Goal: Transaction & Acquisition: Download file/media

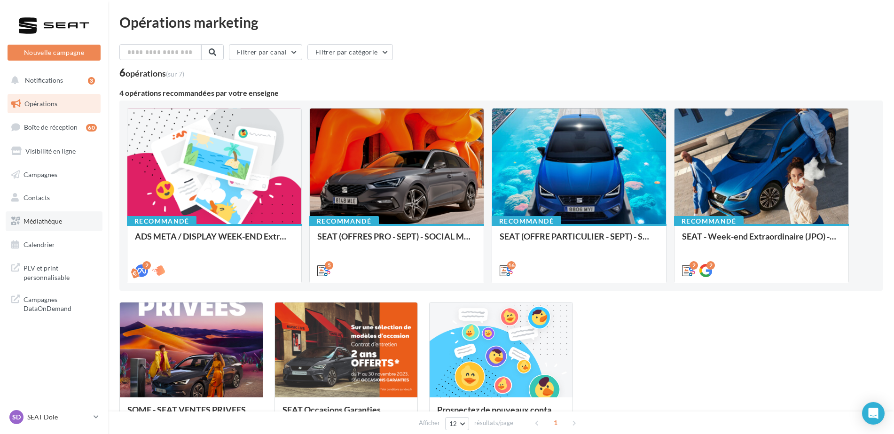
click at [35, 219] on span "Médiathèque" at bounding box center [43, 221] width 39 height 8
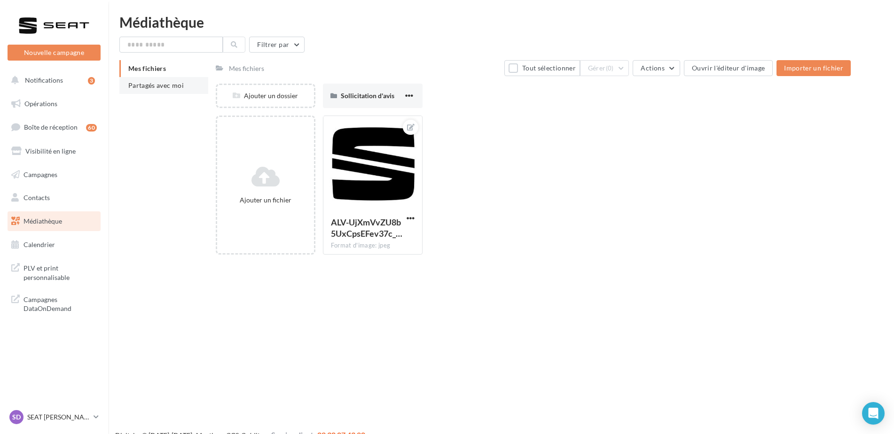
click at [140, 82] on span "Partagés avec moi" at bounding box center [155, 85] width 55 height 8
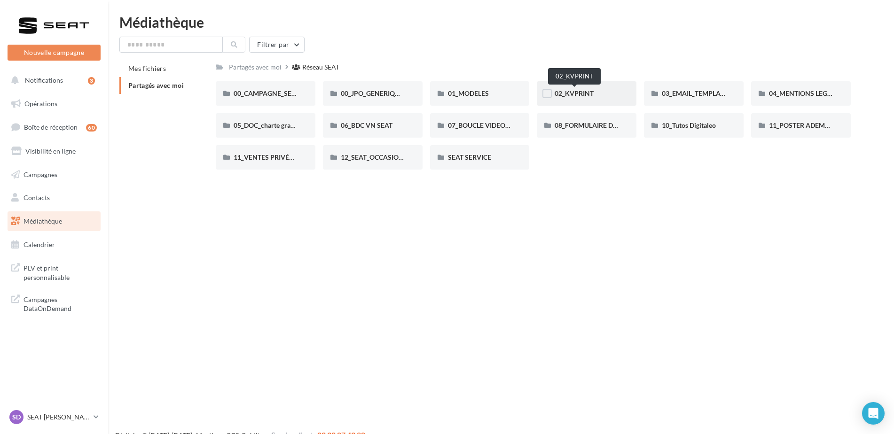
click at [592, 89] on span "02_KVPRINT" at bounding box center [574, 93] width 39 height 8
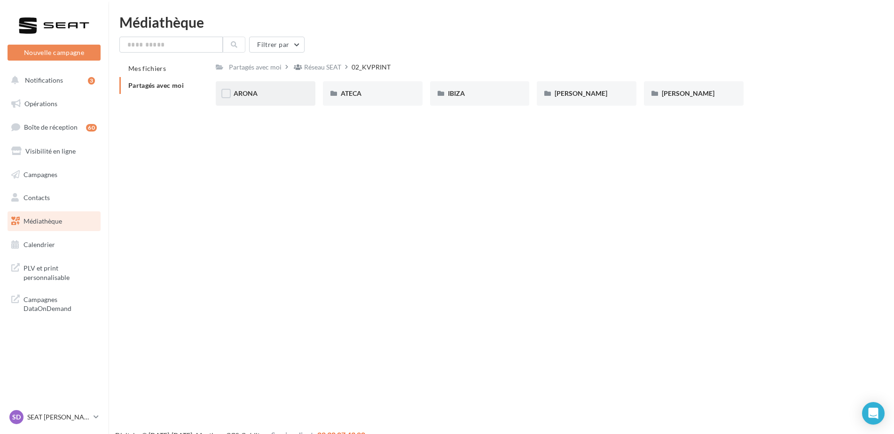
click at [285, 89] on div "ARONA" at bounding box center [266, 93] width 64 height 9
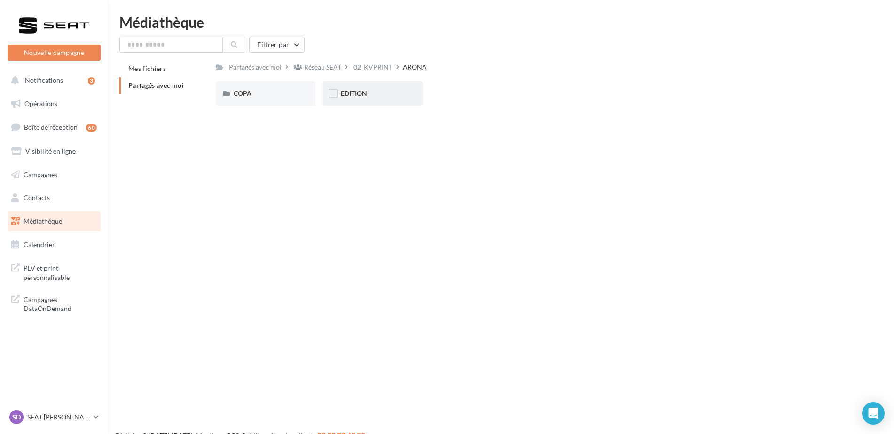
click at [374, 99] on div "EDITION" at bounding box center [373, 93] width 100 height 24
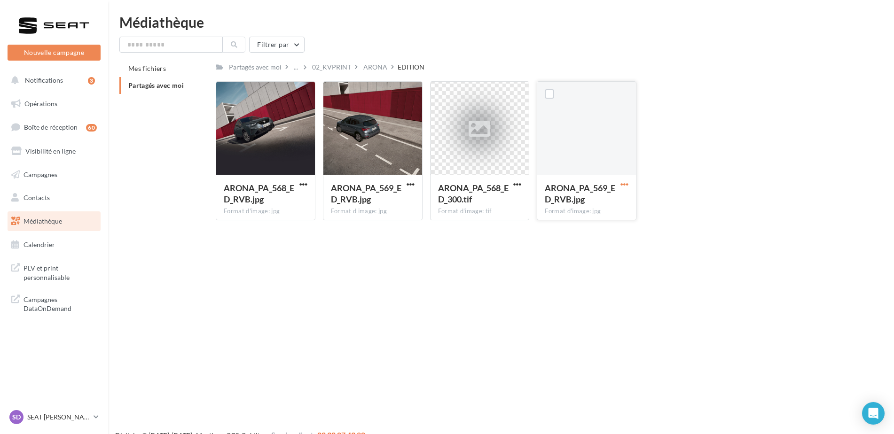
click at [627, 184] on span "button" at bounding box center [625, 185] width 8 height 8
click at [592, 205] on button "Télécharger" at bounding box center [584, 203] width 94 height 24
click at [518, 184] on span "button" at bounding box center [517, 185] width 8 height 8
click at [501, 205] on button "Télécharger" at bounding box center [476, 203] width 94 height 24
click at [408, 183] on span "button" at bounding box center [411, 185] width 8 height 8
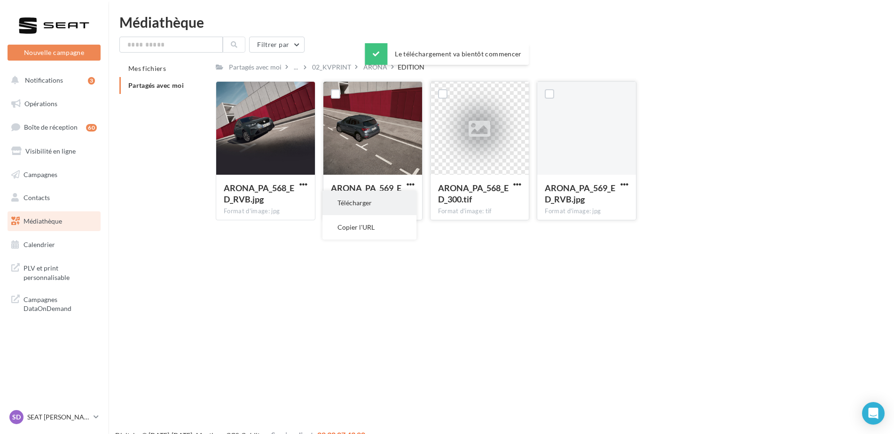
click at [409, 197] on button "Télécharger" at bounding box center [370, 203] width 94 height 24
click at [304, 184] on span "button" at bounding box center [304, 185] width 8 height 8
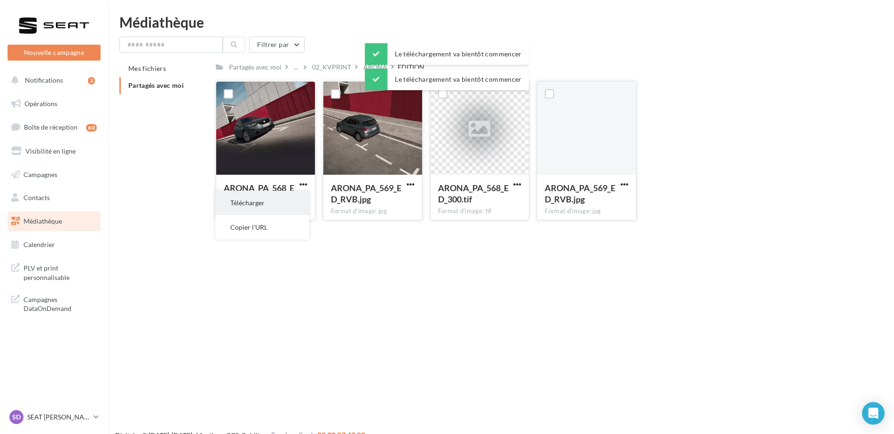
click at [307, 197] on button "Télécharger" at bounding box center [262, 203] width 94 height 24
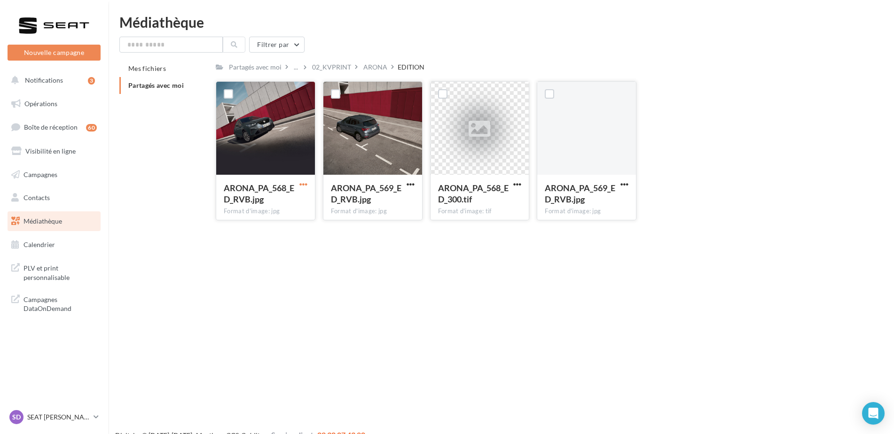
click at [304, 185] on span "button" at bounding box center [304, 185] width 8 height 8
click at [272, 211] on button "Télécharger" at bounding box center [262, 203] width 94 height 24
click at [79, 423] on div "SD SEAT Dole SEAT-CHOISEY" at bounding box center [49, 418] width 80 height 14
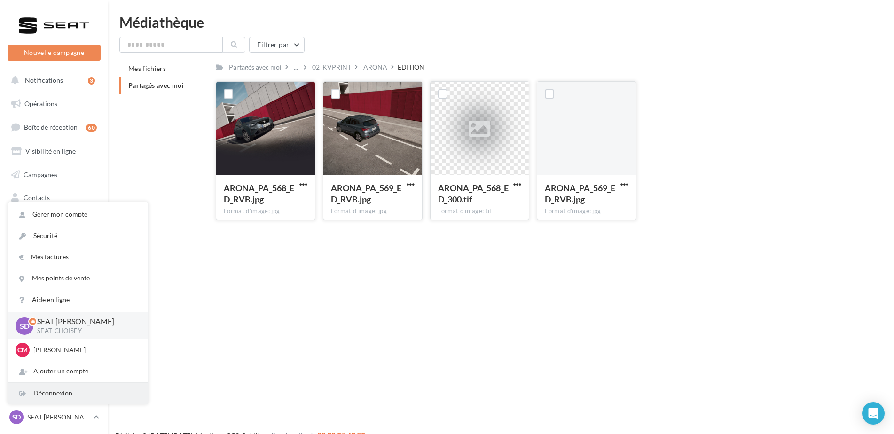
click at [79, 390] on div "Déconnexion" at bounding box center [78, 393] width 140 height 21
